Goal: Task Accomplishment & Management: Manage account settings

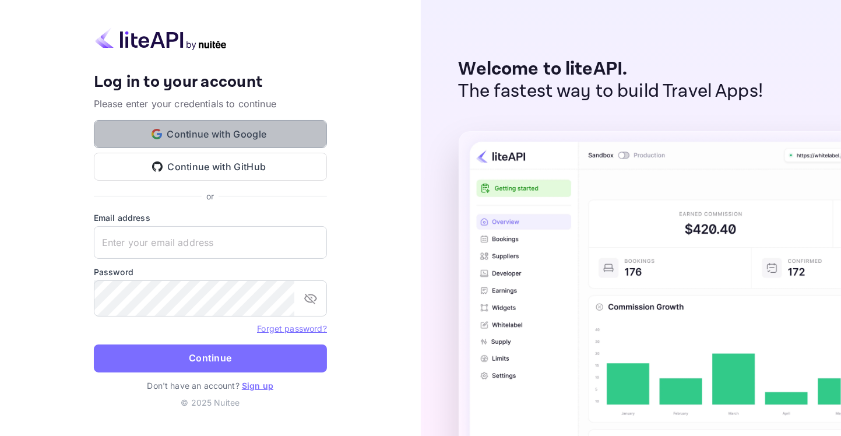
click at [244, 122] on button "Continue with Google" at bounding box center [210, 134] width 233 height 28
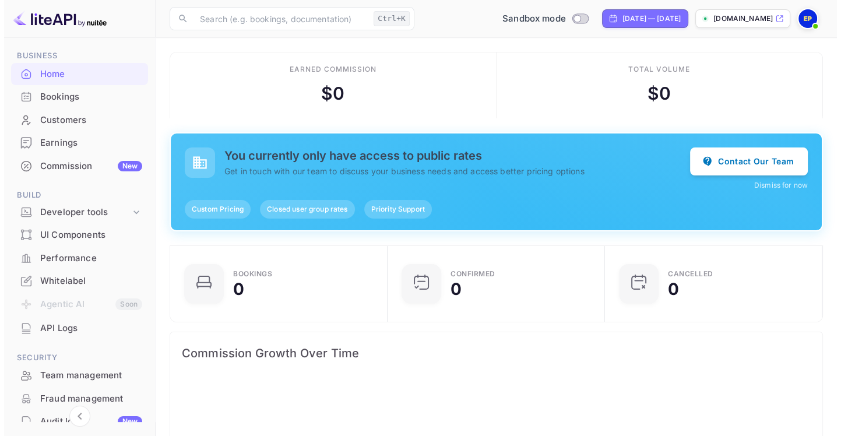
scroll to position [226, 0]
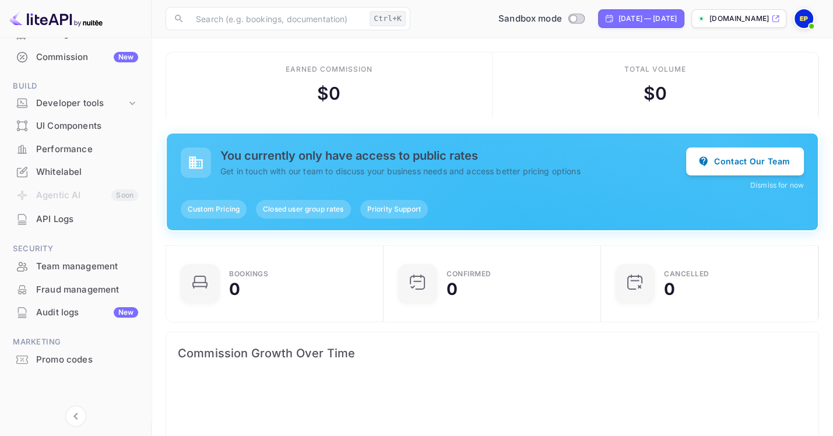
click at [810, 19] on img at bounding box center [803, 18] width 19 height 19
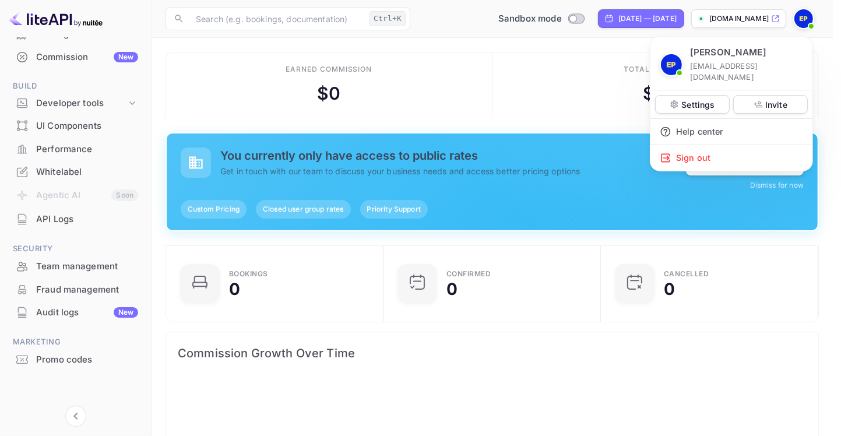
click at [739, 17] on div at bounding box center [420, 218] width 841 height 436
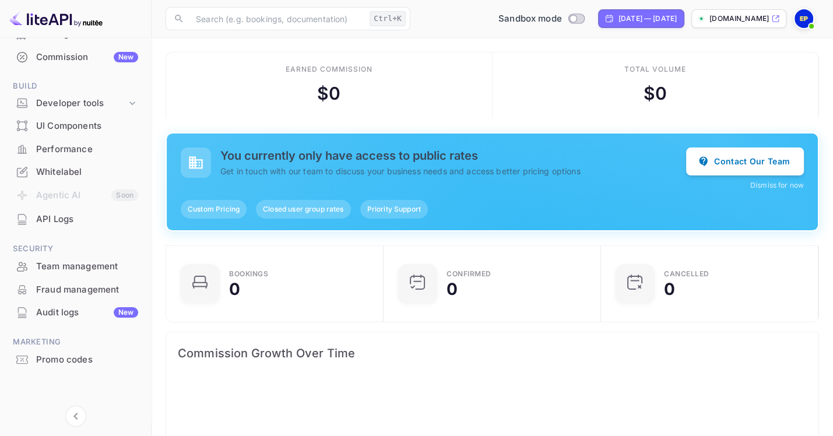
click at [773, 17] on icon at bounding box center [775, 19] width 6 height 6
click at [804, 22] on img at bounding box center [803, 18] width 19 height 19
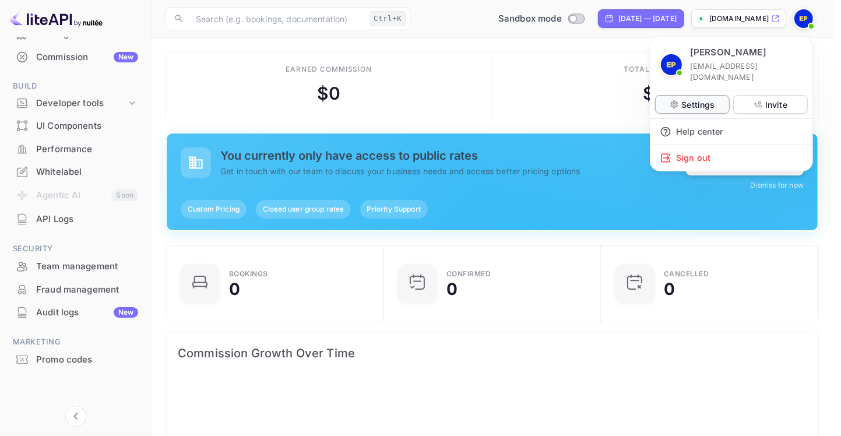
click at [688, 106] on p "Settings" at bounding box center [697, 104] width 33 height 12
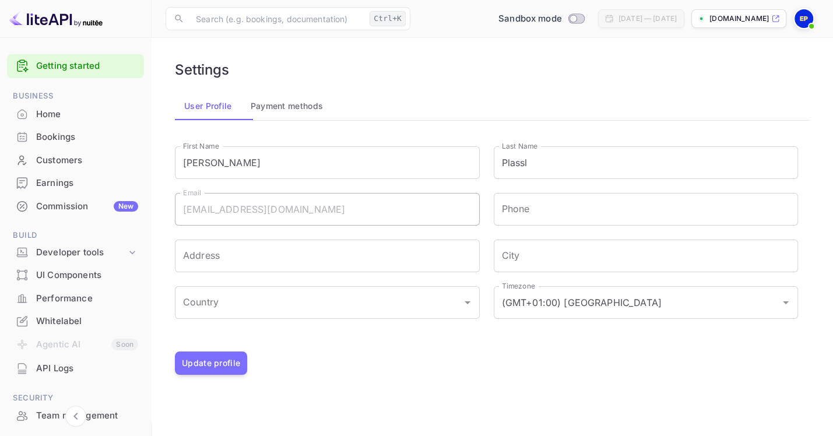
click at [72, 22] on img at bounding box center [55, 18] width 93 height 19
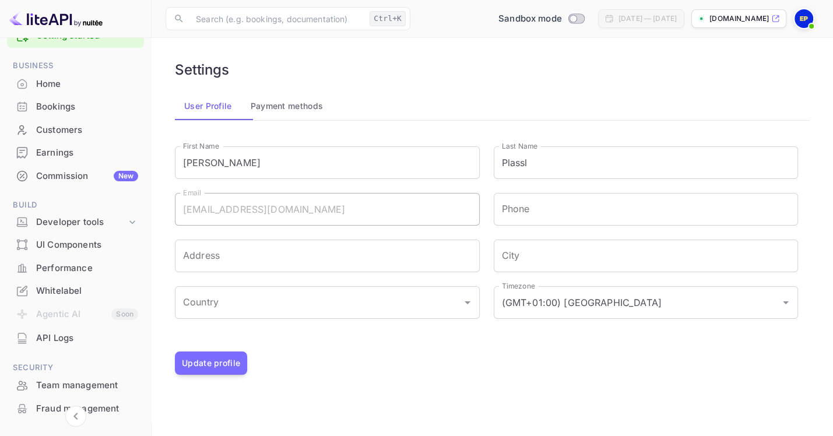
scroll to position [117, 0]
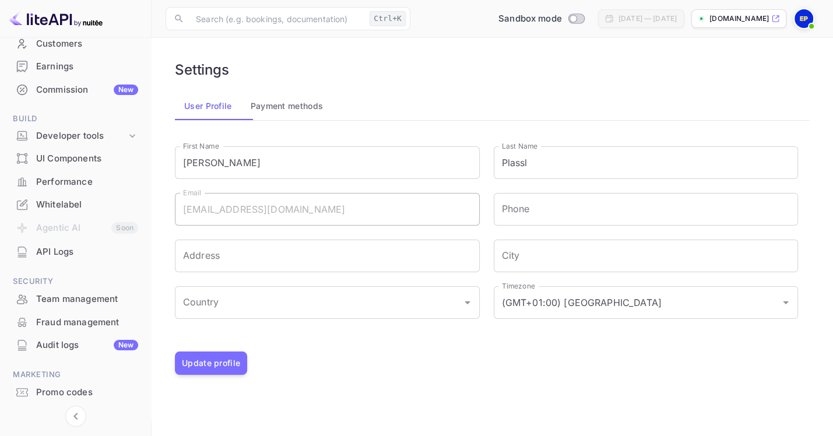
click at [72, 212] on div "Whitelabel" at bounding box center [87, 204] width 102 height 13
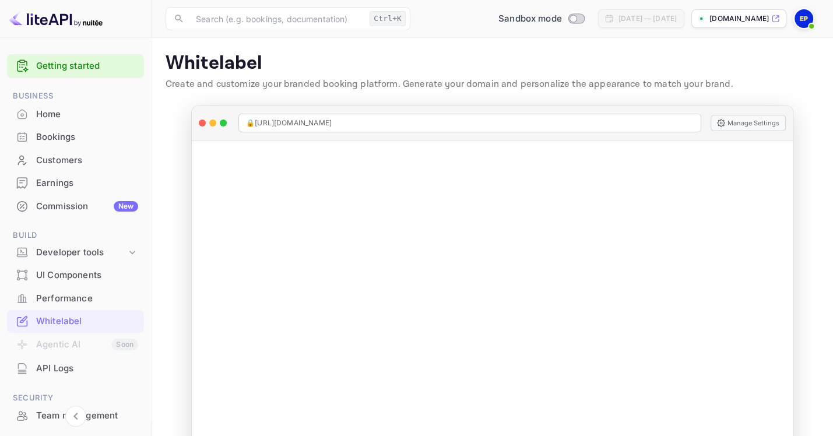
click at [803, 19] on img at bounding box center [803, 18] width 19 height 19
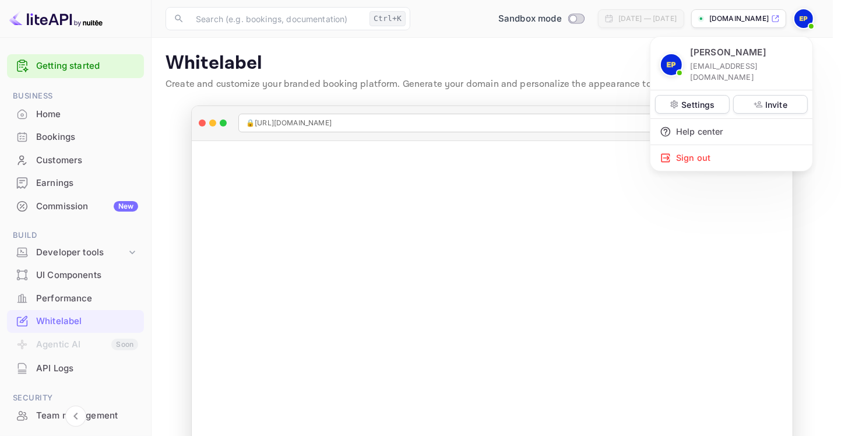
click at [470, 50] on div at bounding box center [420, 218] width 841 height 436
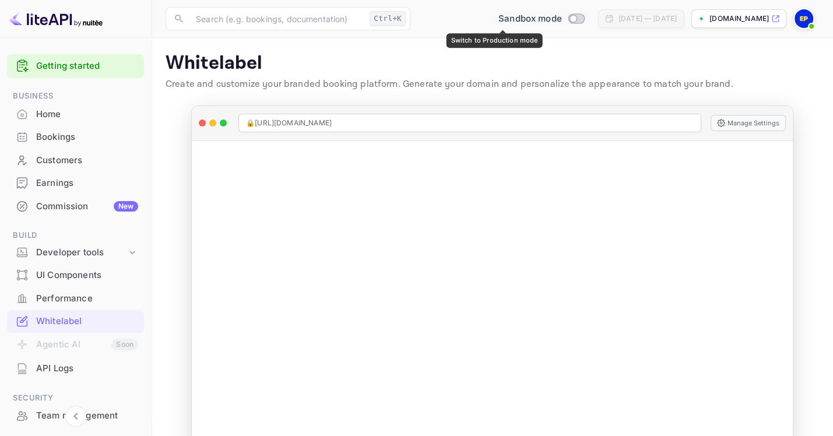
click at [561, 20] on input "Switch to Production mode" at bounding box center [572, 19] width 23 height 8
checkbox input "false"
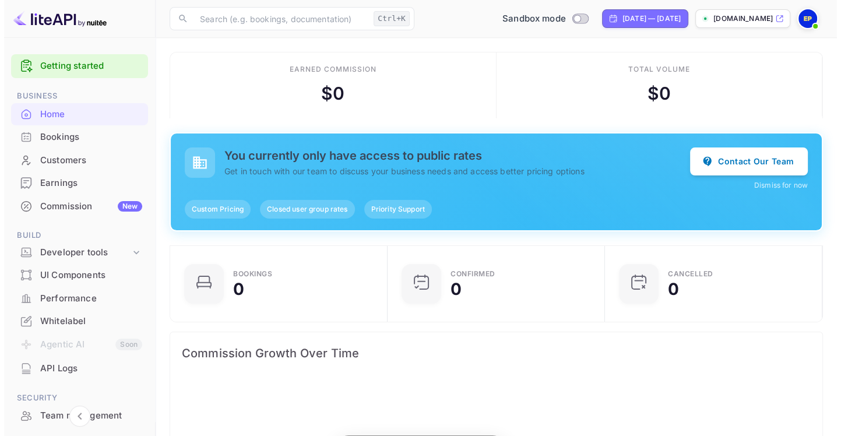
scroll to position [184, 198]
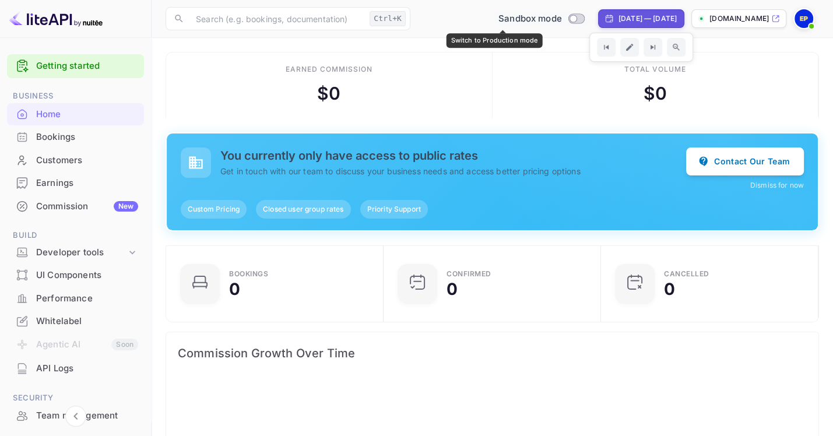
click at [561, 15] on input "Switch to Production mode" at bounding box center [572, 19] width 23 height 8
checkbox input "false"
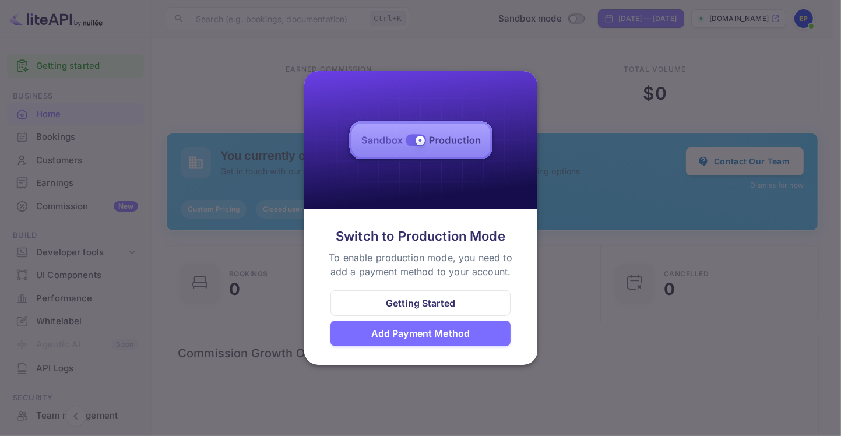
click at [421, 335] on div "Add Payment Method" at bounding box center [420, 333] width 99 height 14
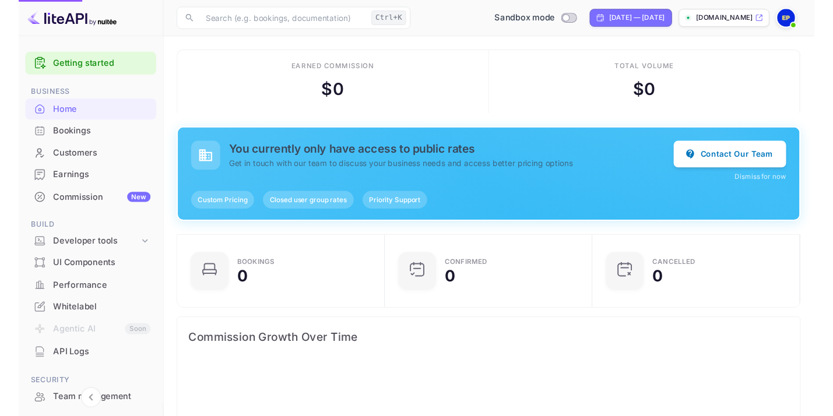
scroll to position [184, 198]
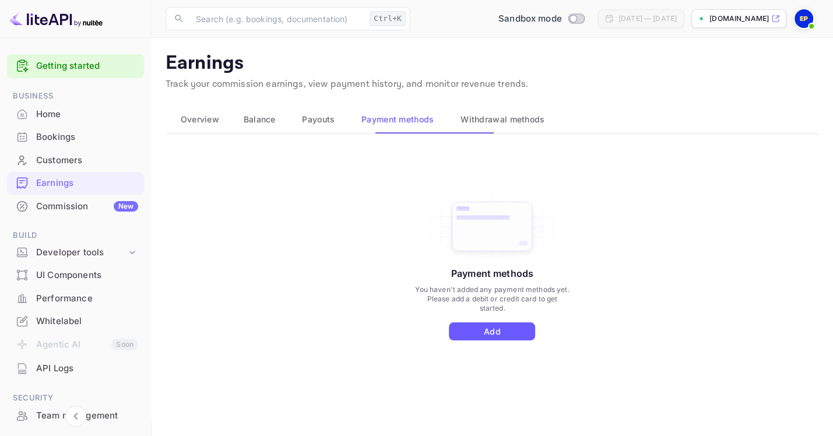
click at [487, 340] on button "Add" at bounding box center [492, 331] width 86 height 18
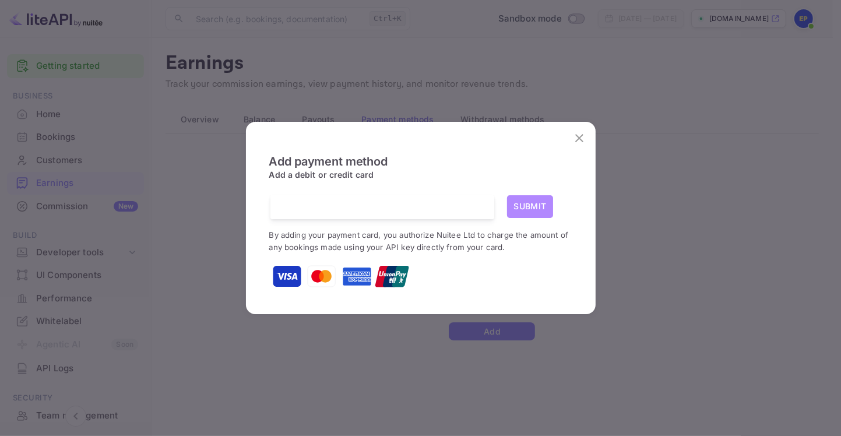
click at [540, 196] on button "Submit" at bounding box center [530, 206] width 47 height 23
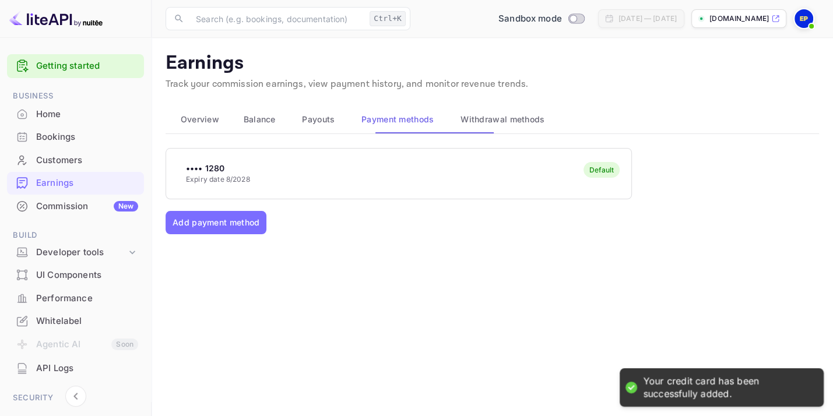
click at [411, 272] on div "•••• 1280 Expiry date 8/2028 Default Add payment method" at bounding box center [492, 279] width 653 height 262
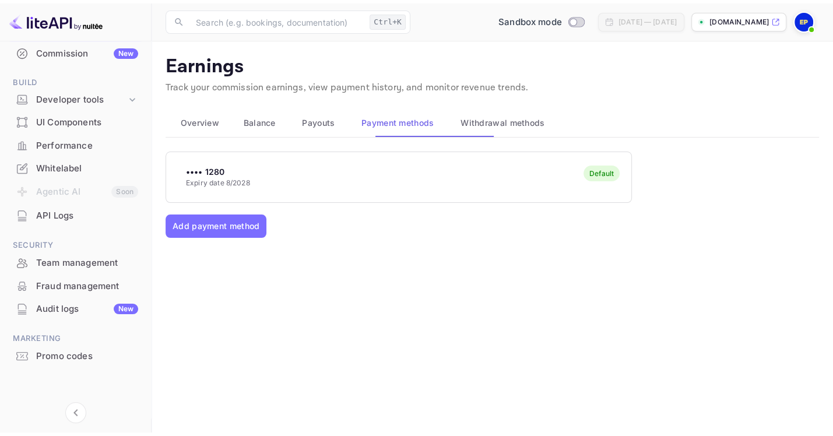
scroll to position [226, 0]
